Goal: Task Accomplishment & Management: Manage account settings

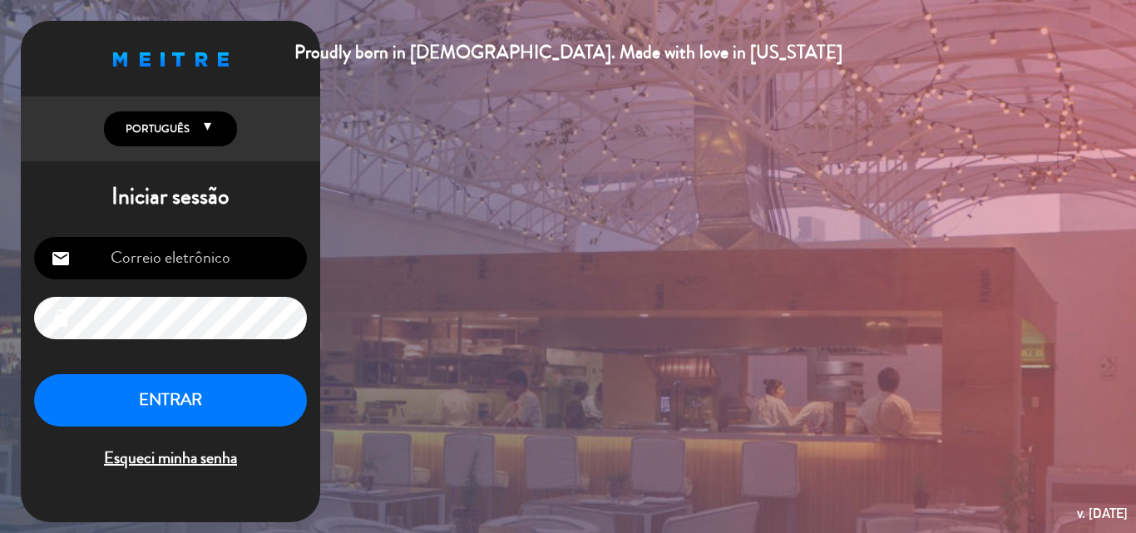
type input "[EMAIL_ADDRESS][DOMAIN_NAME]"
click at [171, 392] on button "ENTRAR" at bounding box center [170, 400] width 273 height 52
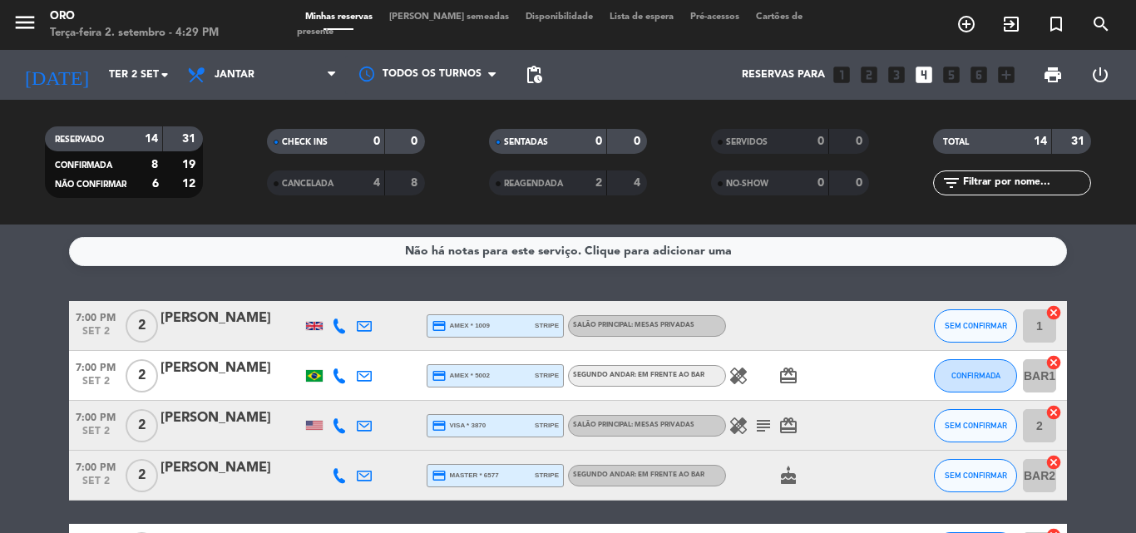
click at [761, 424] on icon "subject" at bounding box center [763, 426] width 20 height 20
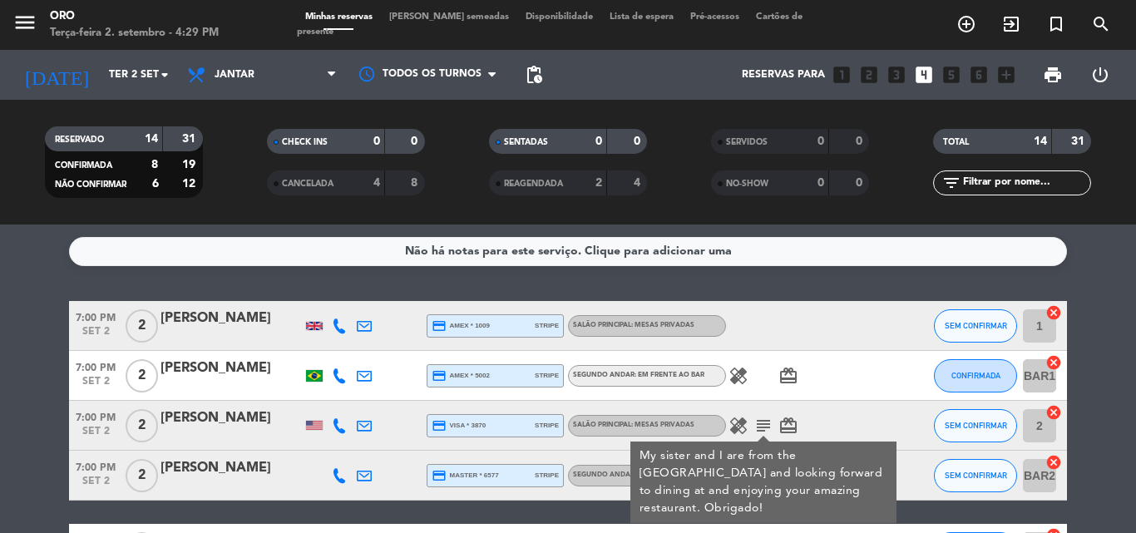
click at [761, 424] on icon "subject" at bounding box center [763, 426] width 20 height 20
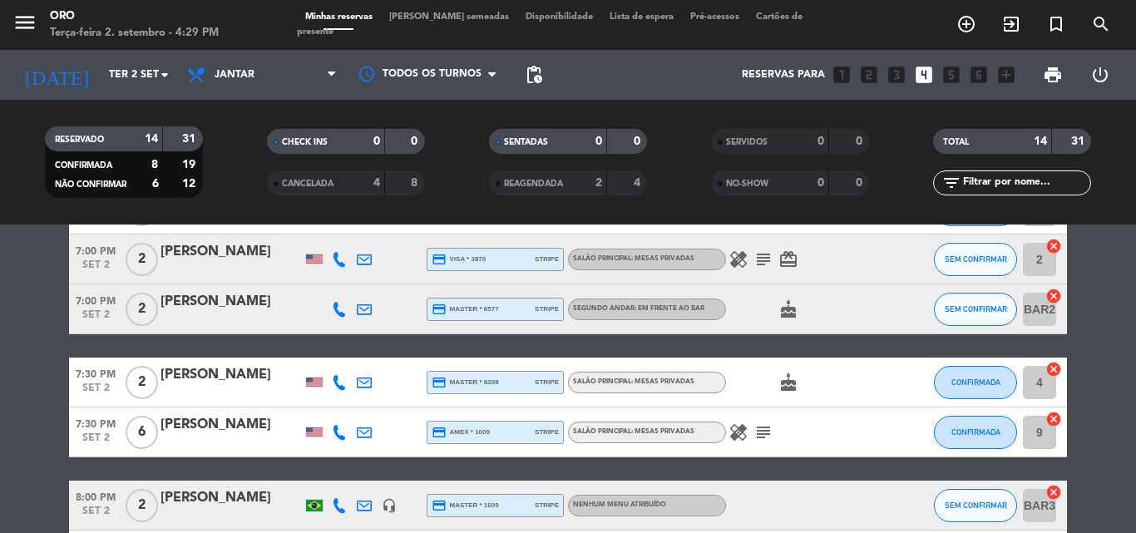
scroll to position [249, 0]
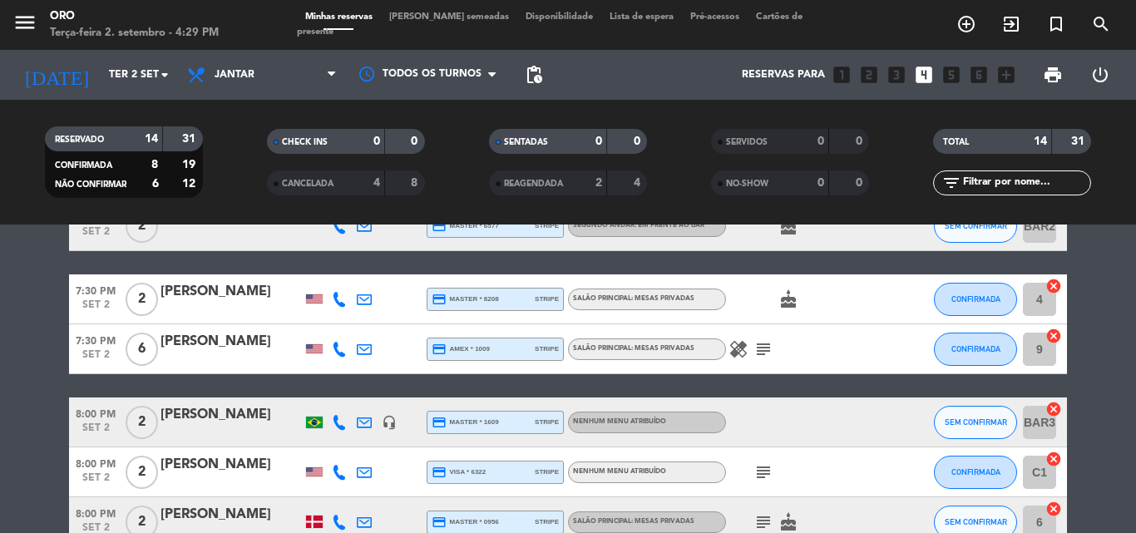
click at [758, 349] on icon "subject" at bounding box center [763, 349] width 20 height 20
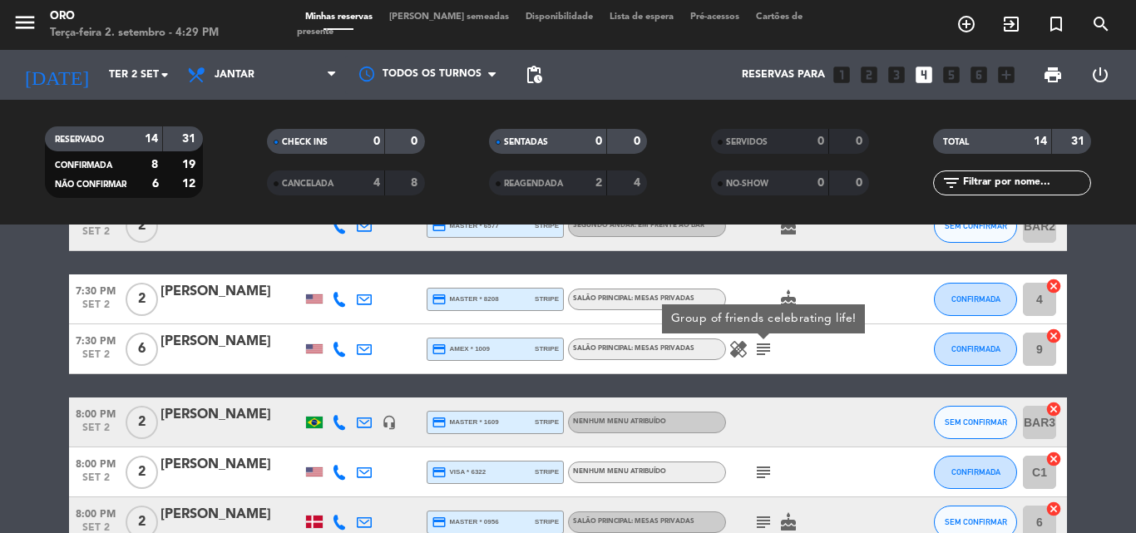
click at [758, 349] on icon "subject" at bounding box center [763, 349] width 20 height 20
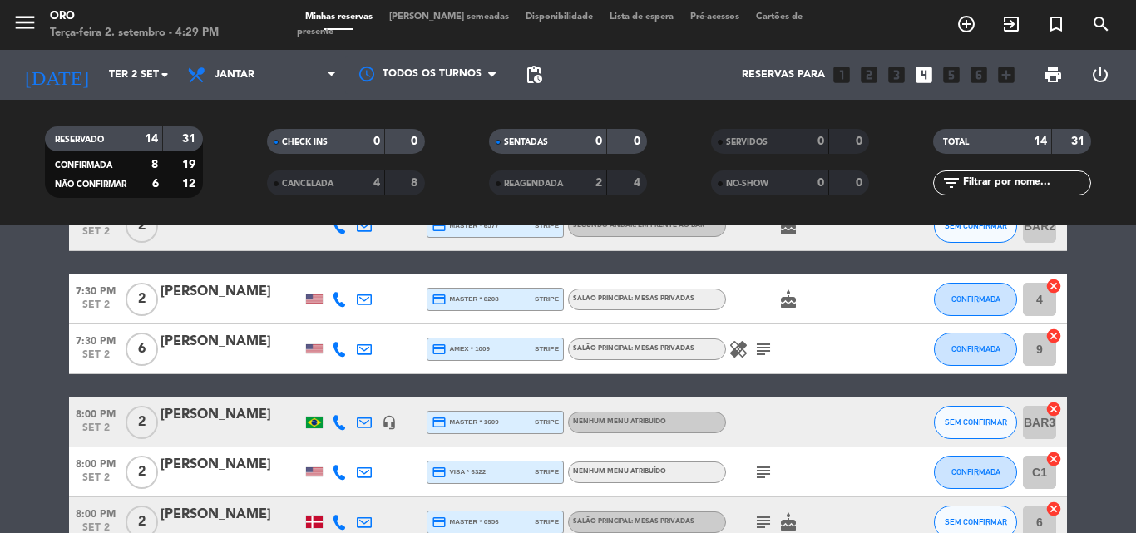
click at [762, 472] on icon "subject" at bounding box center [763, 472] width 20 height 20
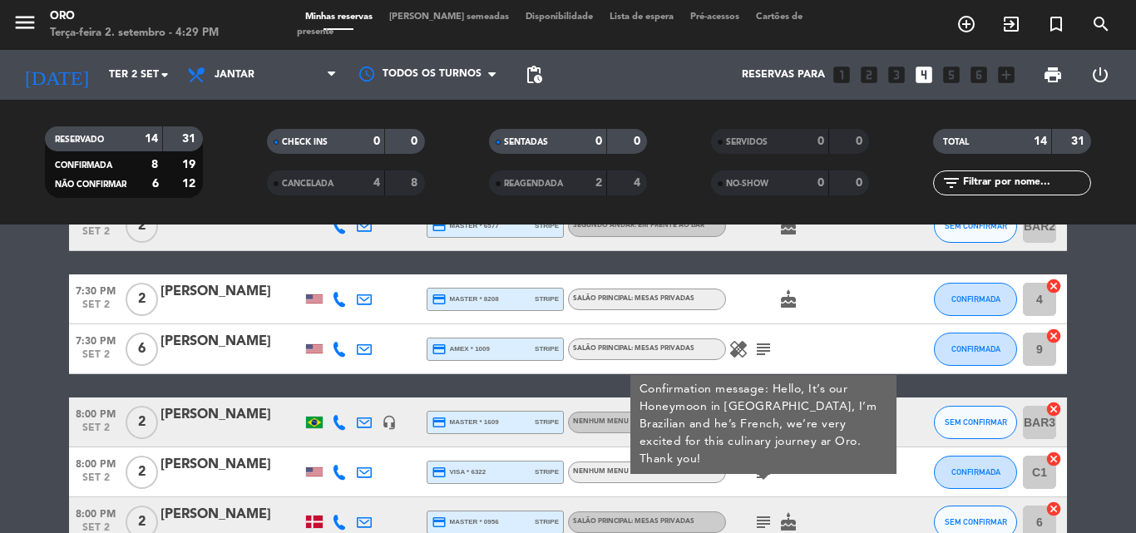
click at [762, 472] on icon "subject" at bounding box center [763, 472] width 20 height 20
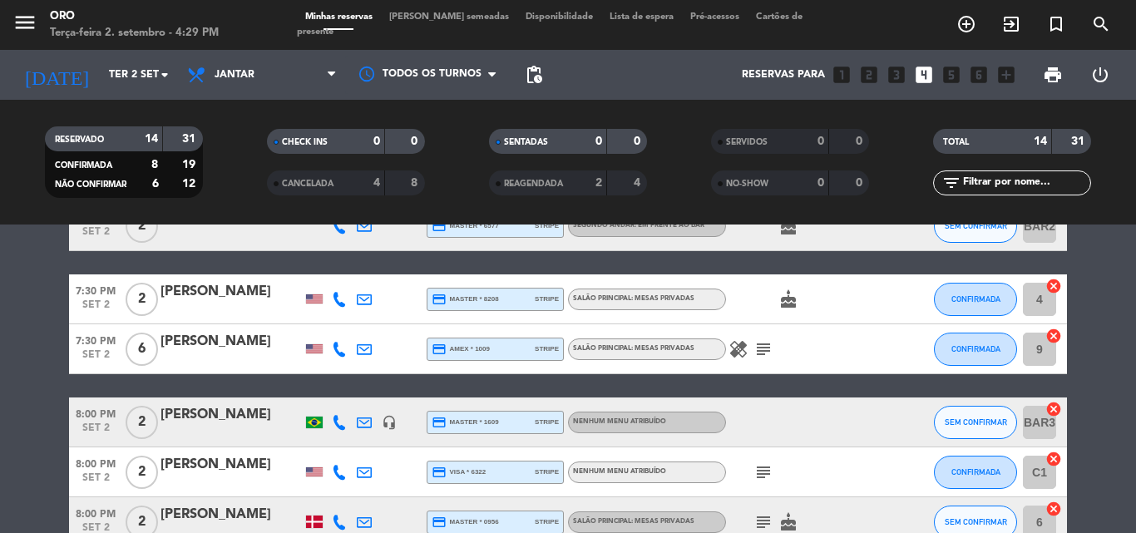
click at [765, 520] on icon "subject" at bounding box center [763, 522] width 20 height 20
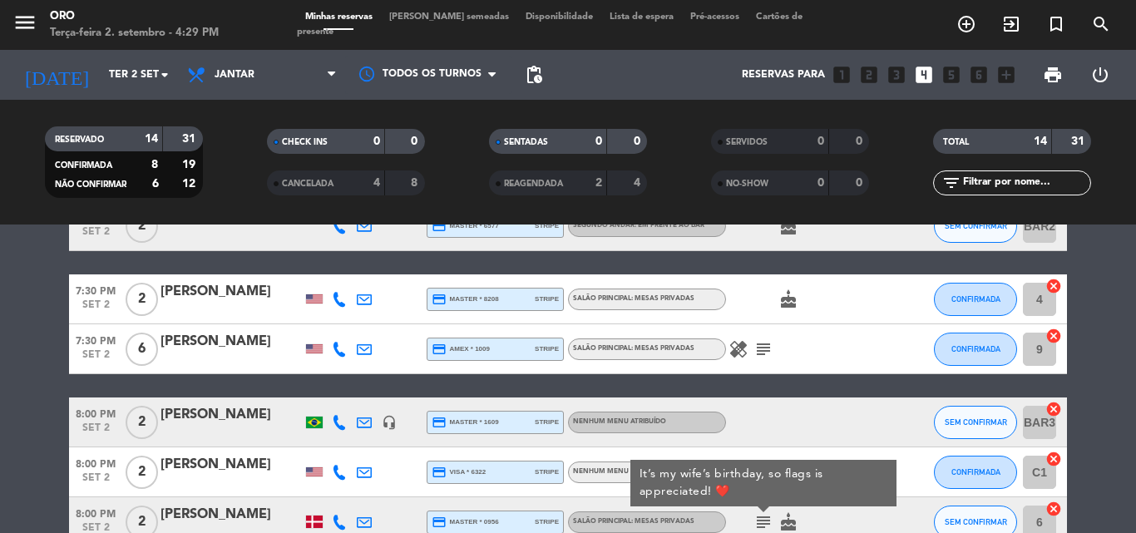
scroll to position [333, 0]
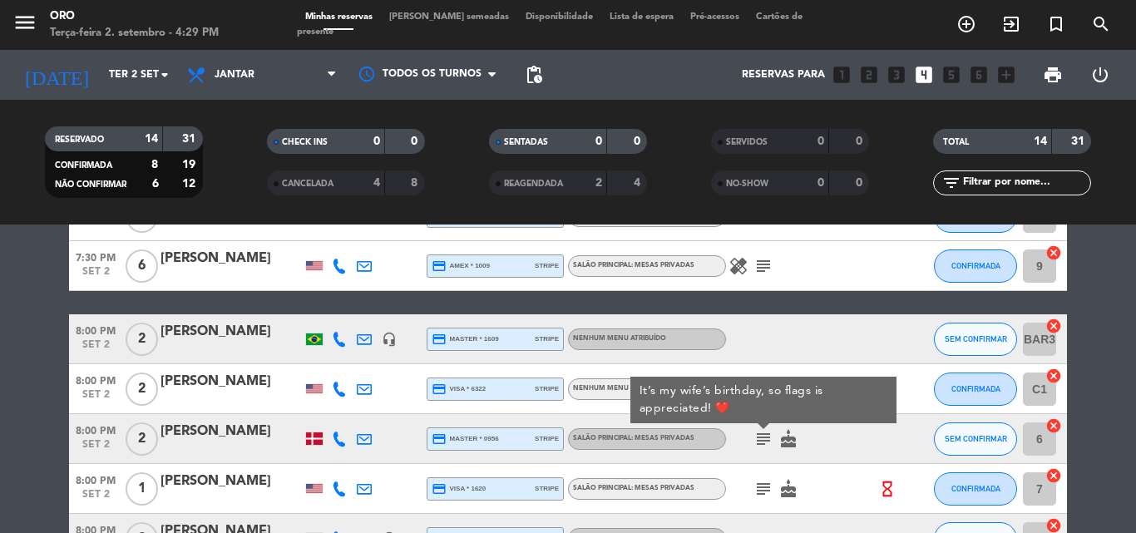
click at [762, 440] on icon "subject" at bounding box center [763, 439] width 20 height 20
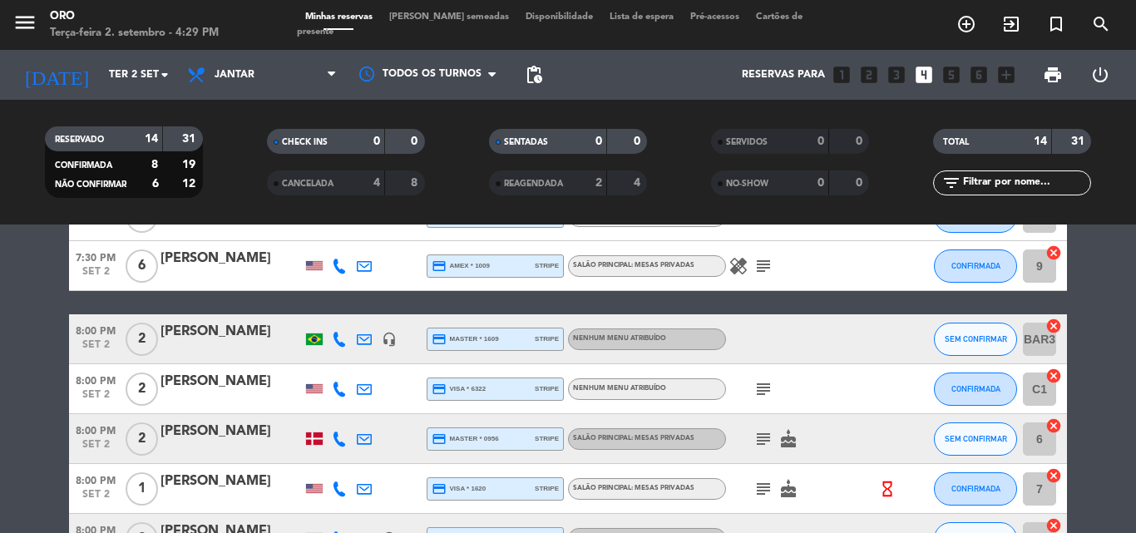
click at [762, 489] on icon "subject" at bounding box center [763, 489] width 20 height 20
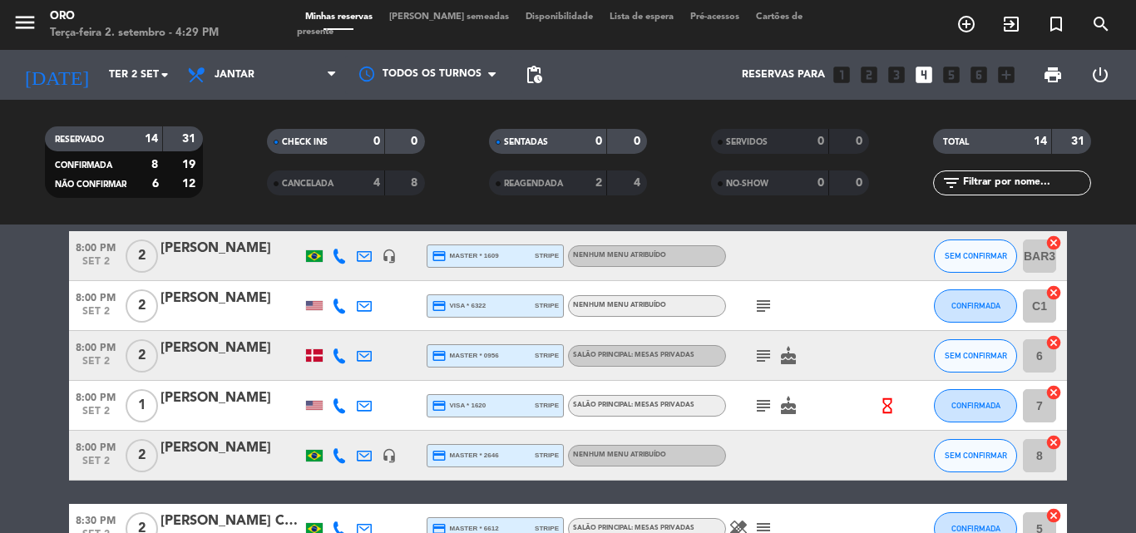
scroll to position [499, 0]
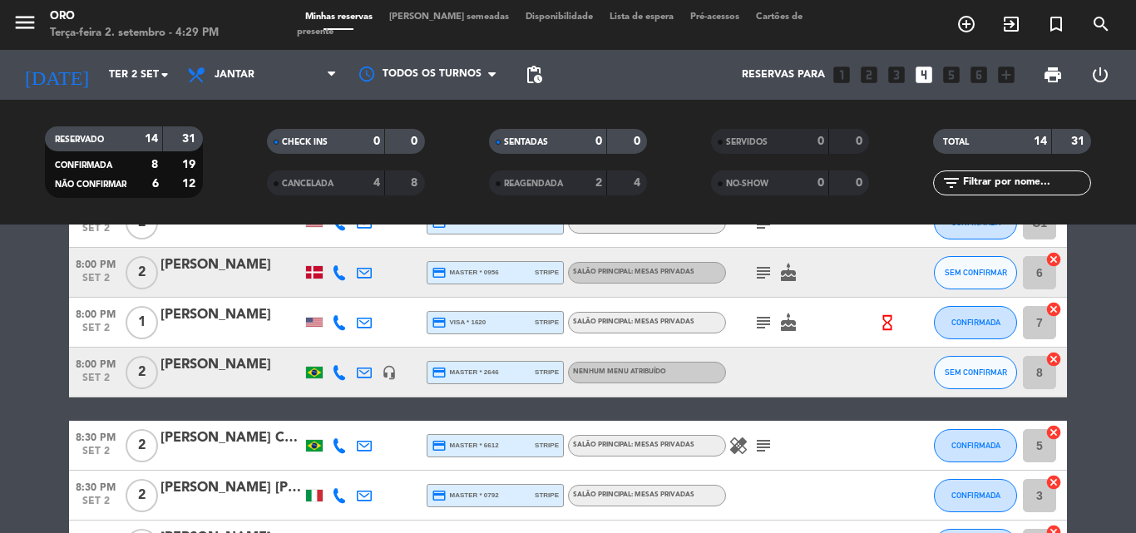
click at [763, 446] on icon "subject" at bounding box center [763, 446] width 20 height 20
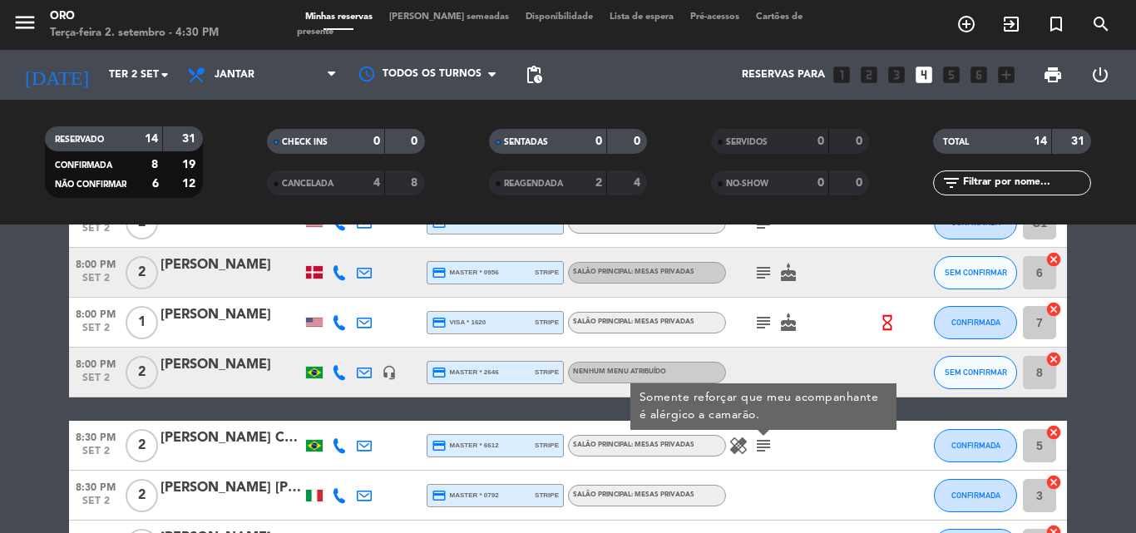
scroll to position [582, 0]
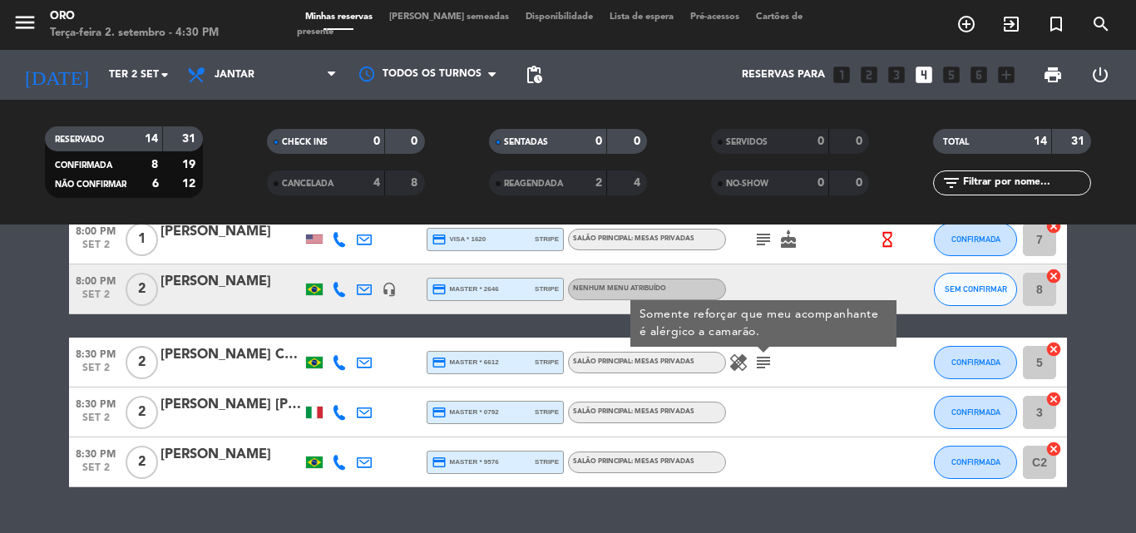
click at [763, 362] on icon "subject" at bounding box center [763, 363] width 20 height 20
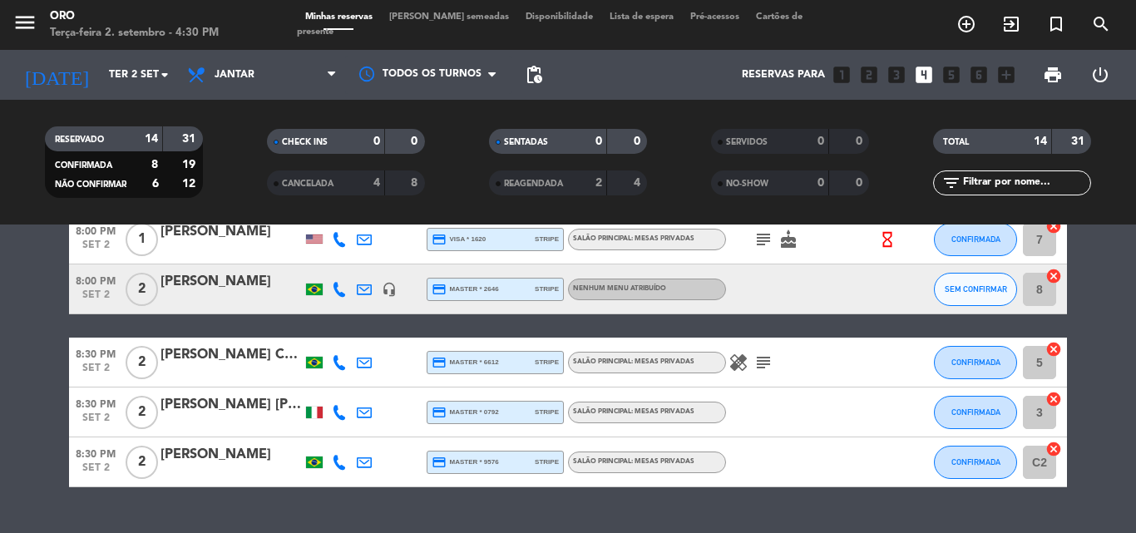
click at [601, 22] on span "Lista de espera" at bounding box center [641, 16] width 81 height 9
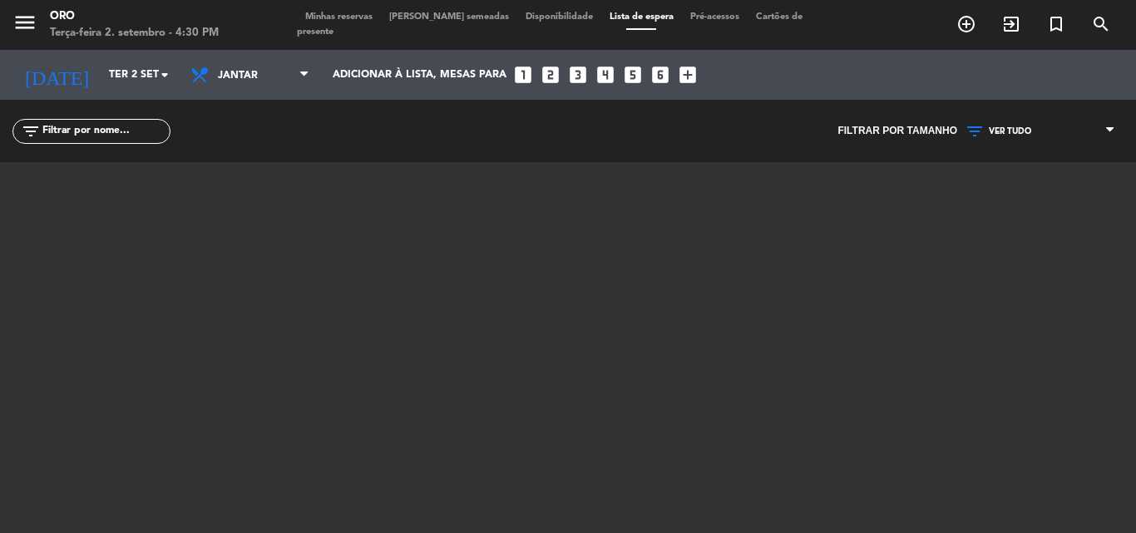
click at [326, 22] on span "Minhas reservas" at bounding box center [339, 16] width 84 height 9
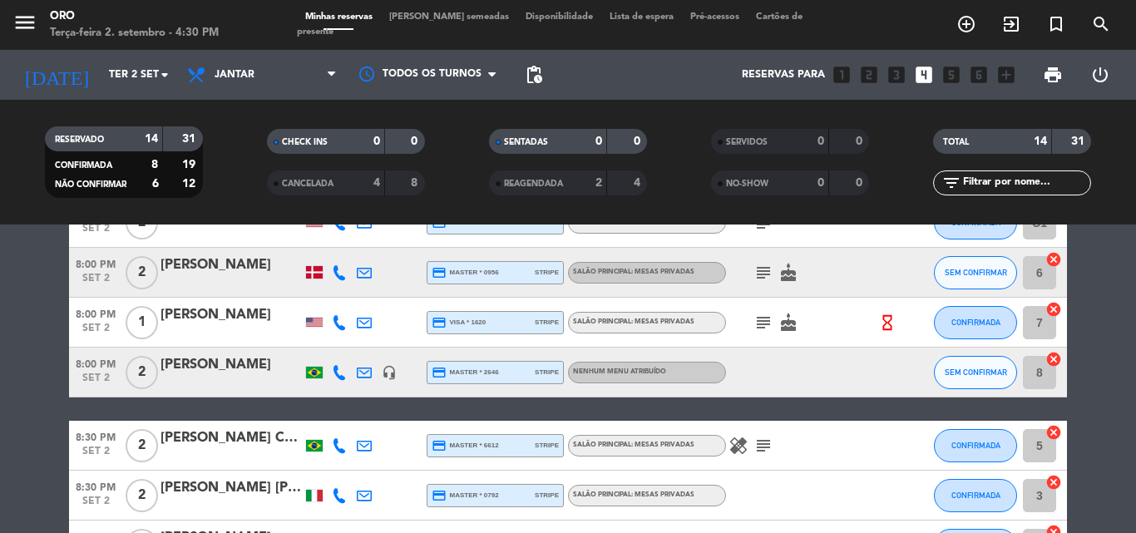
scroll to position [582, 0]
